Goal: Task Accomplishment & Management: Complete application form

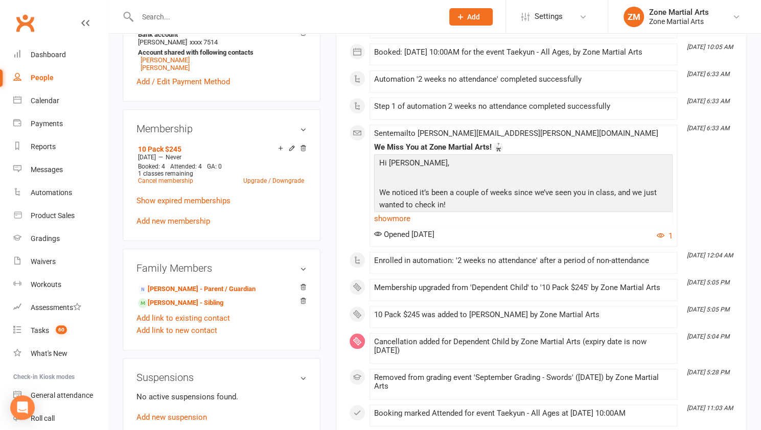
scroll to position [419, 0]
click at [202, 286] on link "[PERSON_NAME] - Parent / Guardian" at bounding box center [197, 289] width 118 height 11
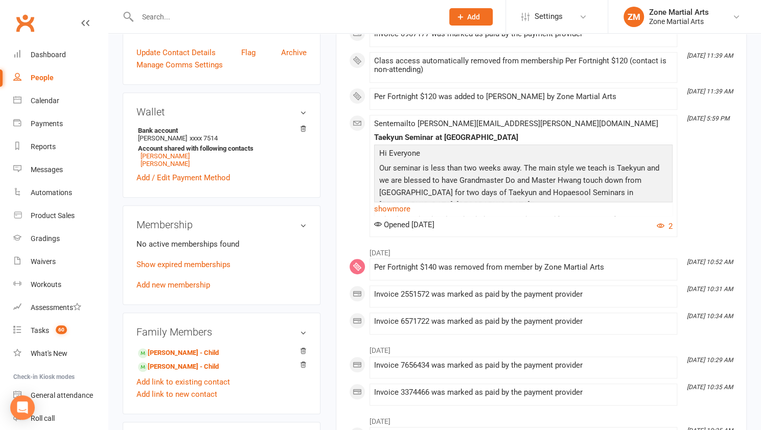
scroll to position [225, 0]
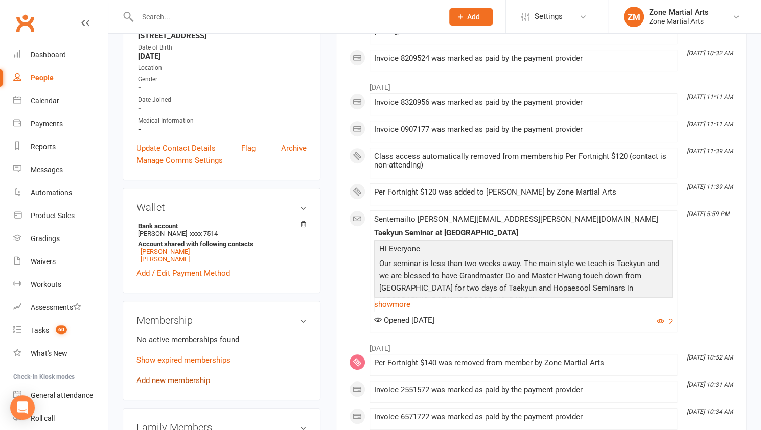
click at [169, 376] on link "Add new membership" at bounding box center [173, 380] width 74 height 9
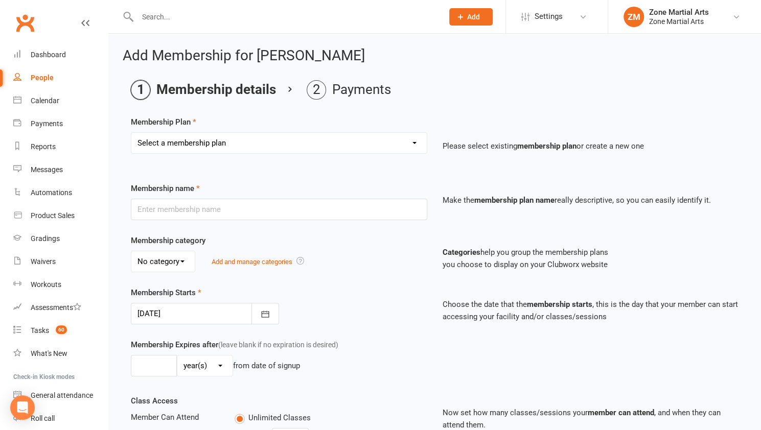
click at [233, 134] on select "Select a membership plan Create new Membership Plan Per Term $270 Per Fortnight…" at bounding box center [278, 143] width 295 height 20
select select "20"
click at [131, 133] on select "Select a membership plan Create new Membership Plan Per Term $270 Per Fortnight…" at bounding box center [278, 143] width 295 height 20
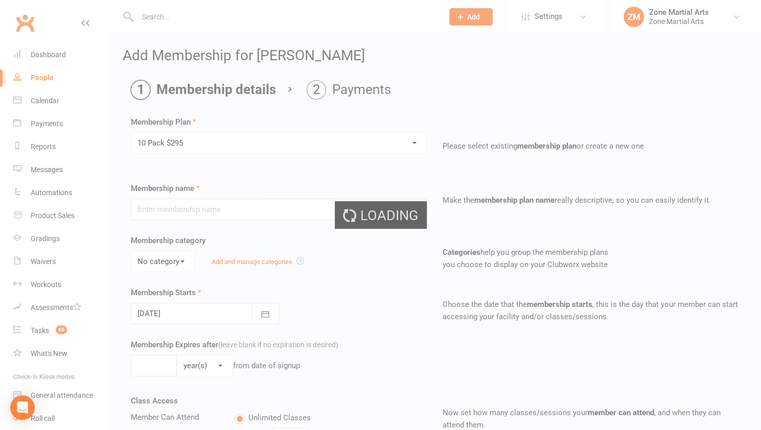
type input "10 Pack $295"
select select "0"
type input "0"
type input "10"
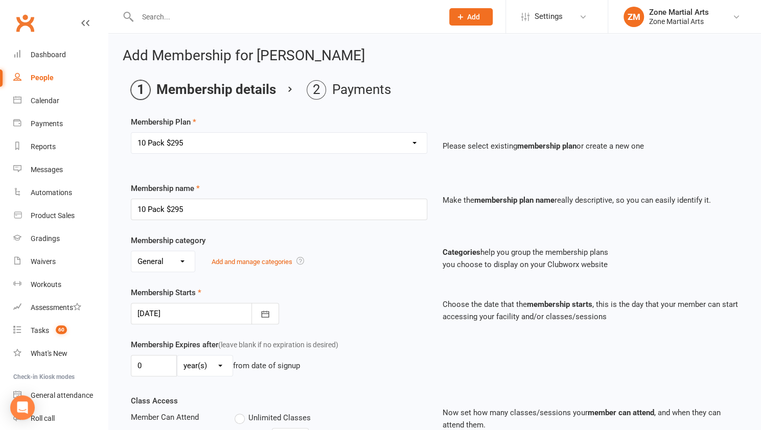
scroll to position [264, 0]
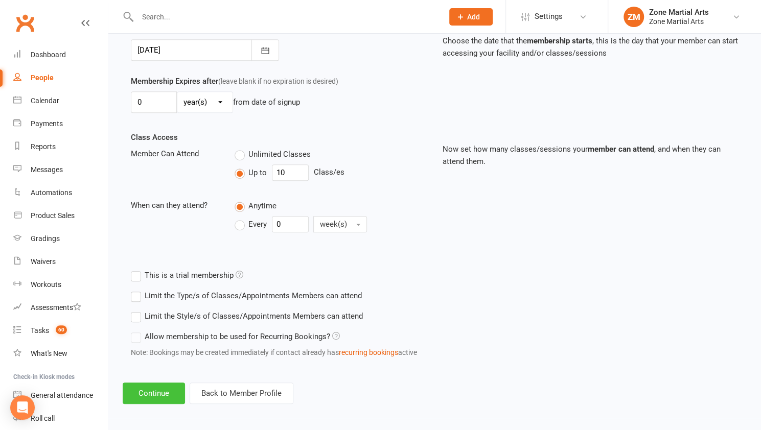
click at [152, 392] on button "Continue" at bounding box center [154, 393] width 62 height 21
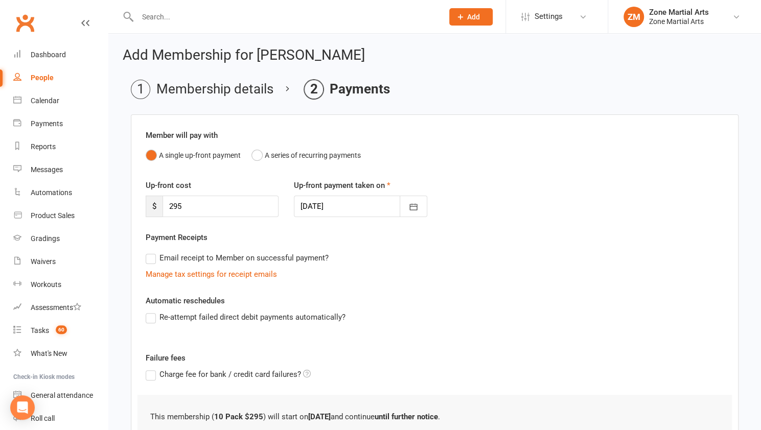
scroll to position [0, 0]
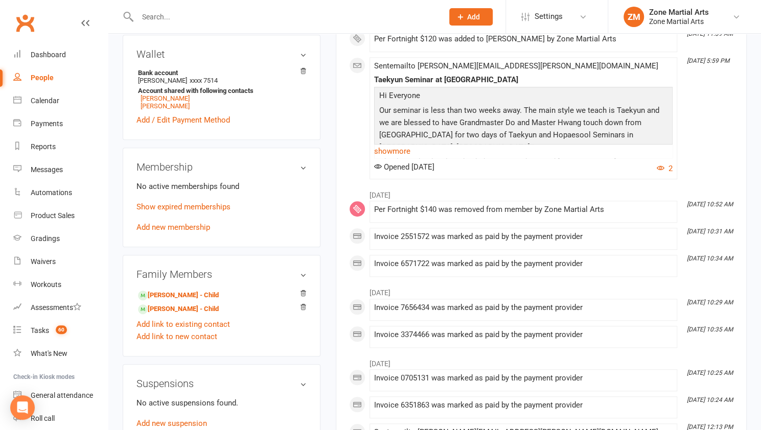
scroll to position [379, 0]
click at [171, 222] on link "Add new membership" at bounding box center [173, 226] width 74 height 9
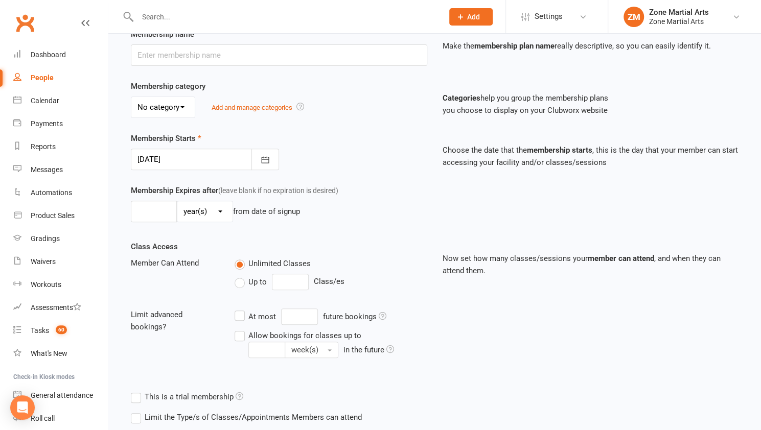
scroll to position [17, 0]
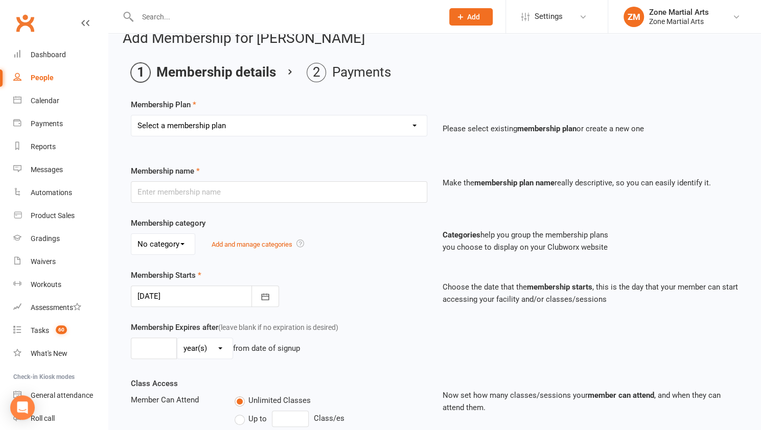
click at [278, 127] on select "Select a membership plan Create new Membership Plan Per Term $270 Per Fortnight…" at bounding box center [278, 125] width 295 height 20
select select "15"
click at [131, 115] on select "Select a membership plan Create new Membership Plan Per Term $270 Per Fortnight…" at bounding box center [278, 125] width 295 height 20
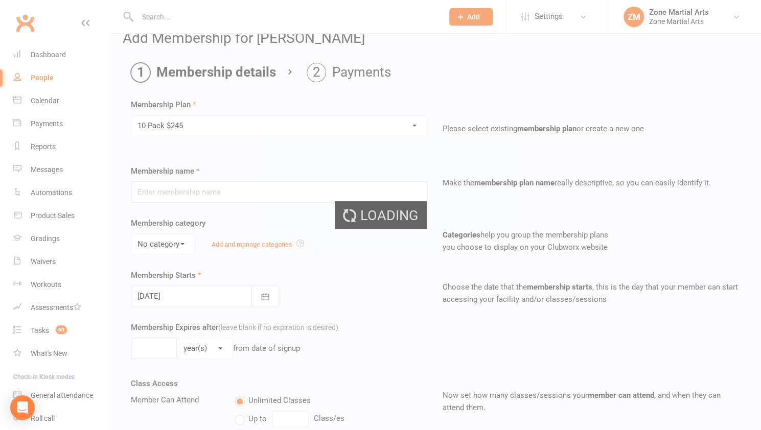
type input "10 Pack $245"
select select "0"
type input "0"
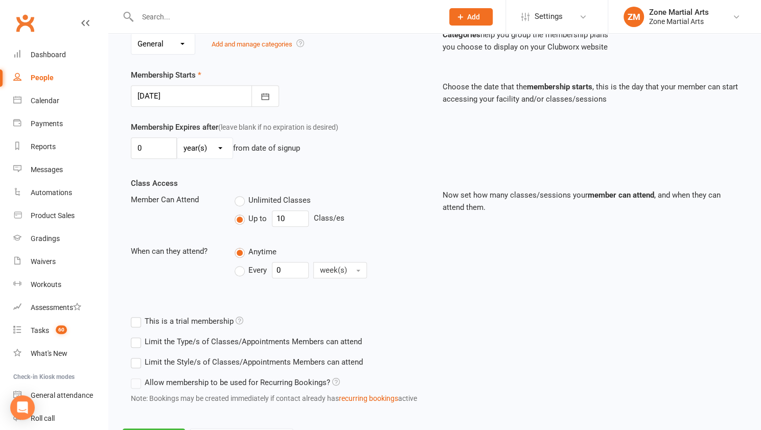
scroll to position [217, 0]
drag, startPoint x: 294, startPoint y: 220, endPoint x: 251, endPoint y: 214, distance: 43.9
click at [251, 214] on div "Up to 10 Class/es" at bounding box center [331, 219] width 192 height 16
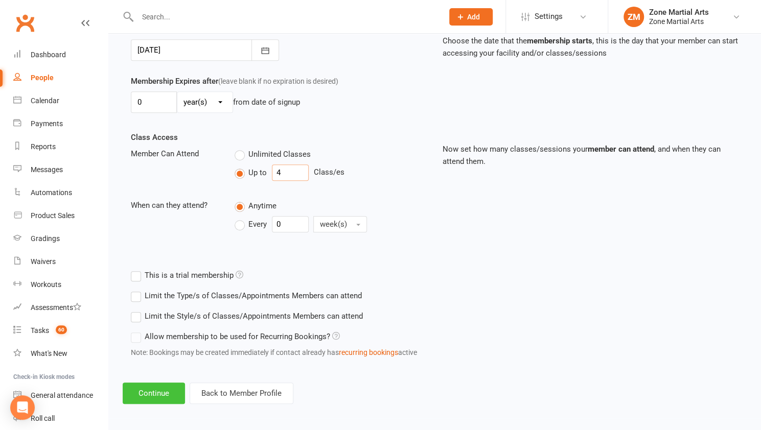
type input "4"
click at [145, 395] on button "Continue" at bounding box center [154, 393] width 62 height 21
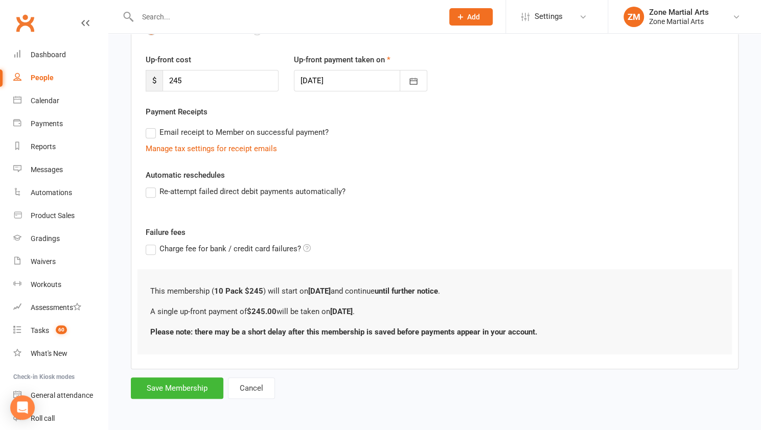
scroll to position [0, 0]
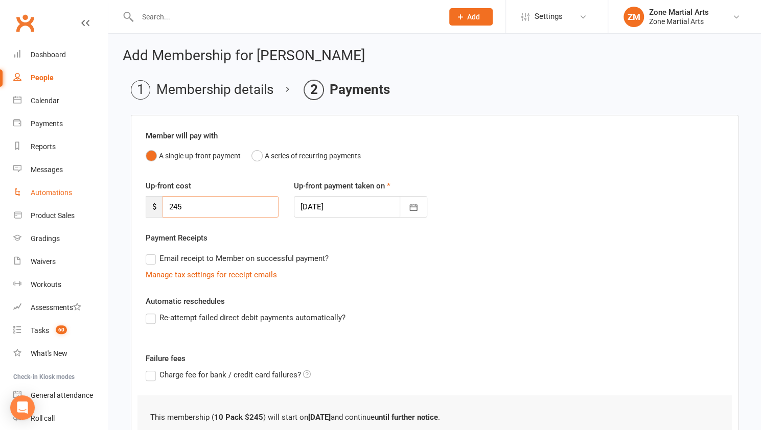
drag, startPoint x: 235, startPoint y: 208, endPoint x: 89, endPoint y: 192, distance: 146.6
click at [89, 192] on ui-view "Prospect Member Non-attending contact Class / event Appointment Grading event T…" at bounding box center [380, 272] width 761 height 539
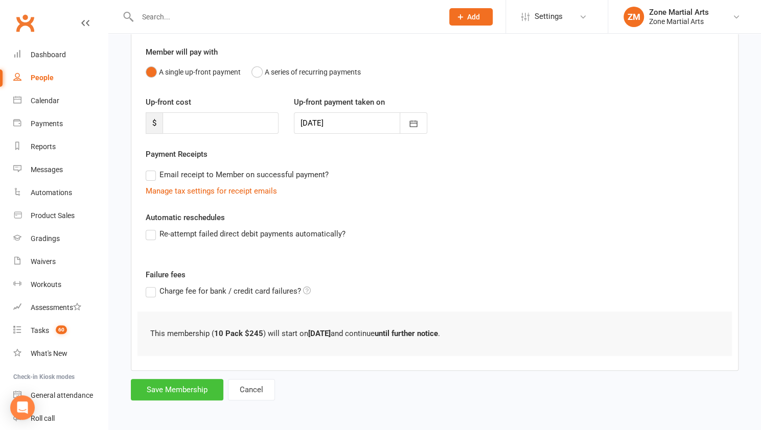
click at [162, 387] on button "Save Membership" at bounding box center [177, 389] width 92 height 21
type input "0"
